Goal: Obtain resource: Download file/media

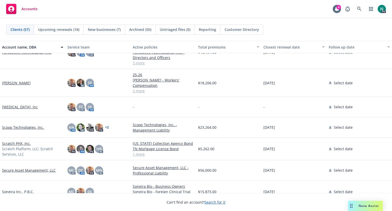
scroll to position [833, 0]
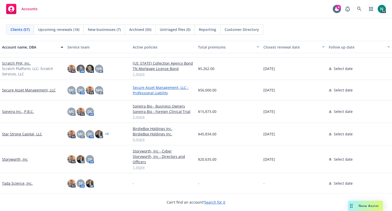
click at [151, 86] on link "Secure Asset Management, LLC - Professional Liability" at bounding box center [163, 90] width 61 height 11
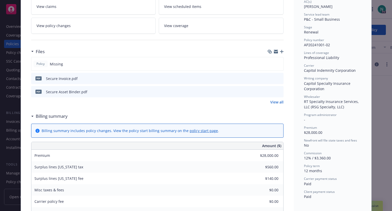
scroll to position [94, 0]
click at [277, 90] on icon "preview file" at bounding box center [278, 91] width 5 height 4
